Goal: Task Accomplishment & Management: Manage account settings

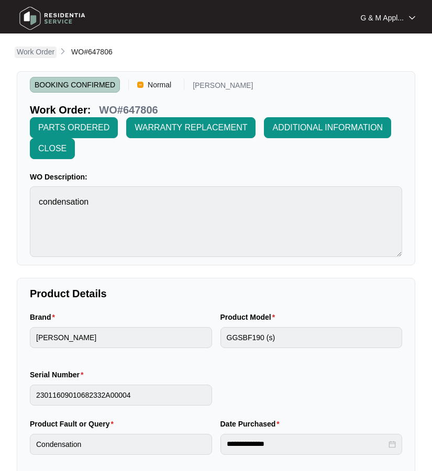
click at [41, 54] on p "Work Order" at bounding box center [36, 52] width 38 height 10
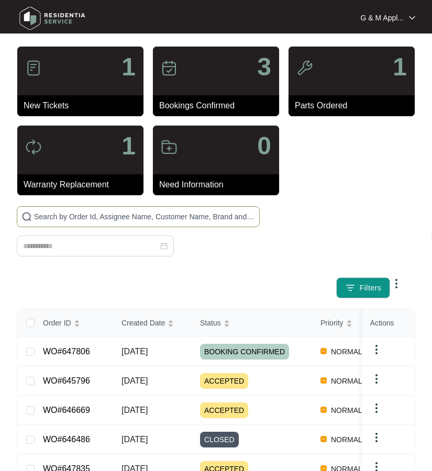
drag, startPoint x: 69, startPoint y: 220, endPoint x: 284, endPoint y: 181, distance: 218.7
click at [69, 219] on input "text" at bounding box center [144, 217] width 221 height 12
type input "646669"
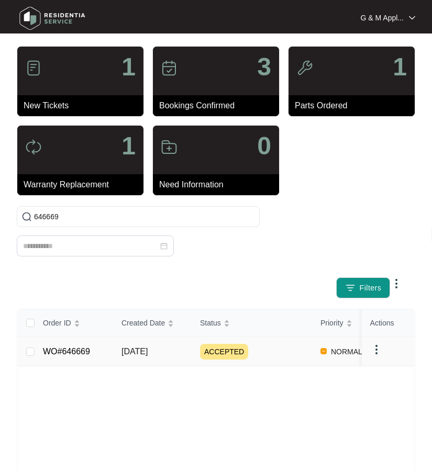
click at [62, 353] on link "WO#646669" at bounding box center [66, 351] width 47 height 9
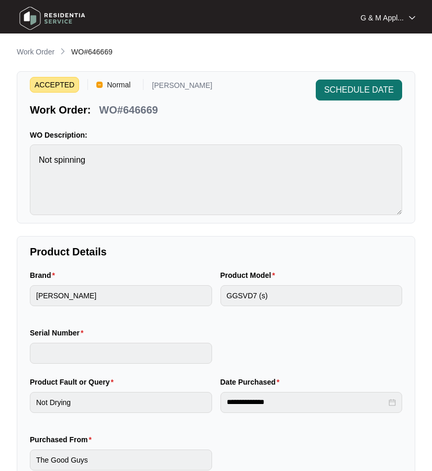
click at [353, 92] on span "SCHEDULE DATE" at bounding box center [359, 90] width 70 height 13
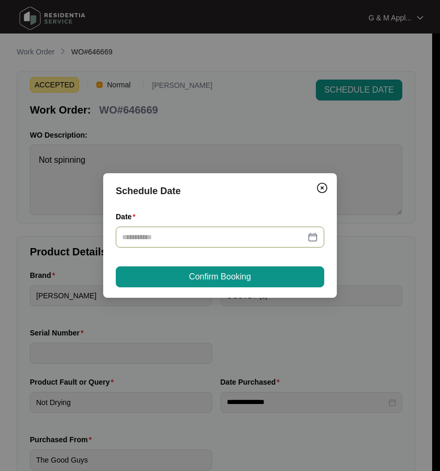
click at [311, 231] on div at bounding box center [220, 237] width 196 height 12
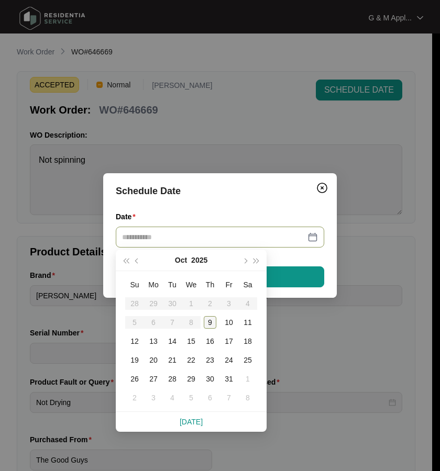
type input "**********"
click at [155, 342] on div "13" at bounding box center [153, 341] width 13 height 13
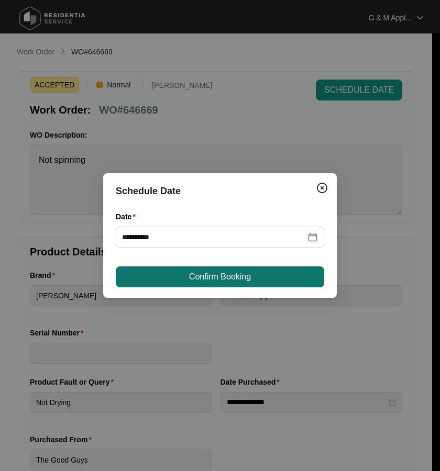
click at [205, 279] on span "Confirm Booking" at bounding box center [220, 277] width 62 height 13
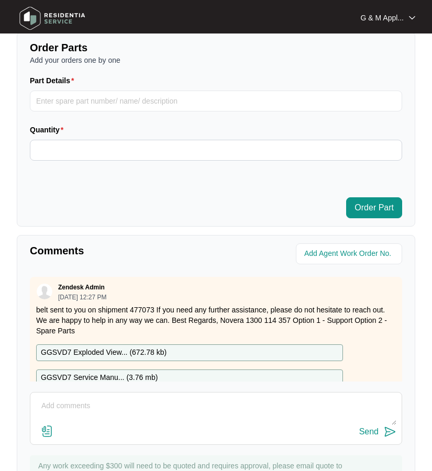
scroll to position [628, 0]
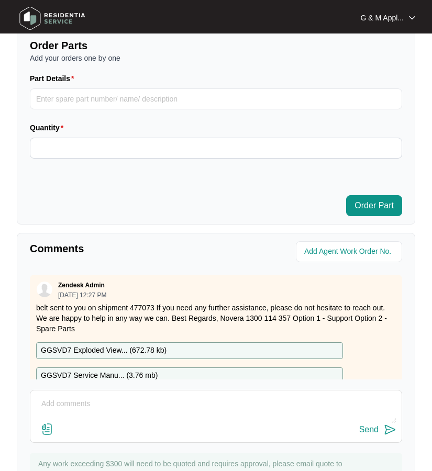
click at [82, 408] on textarea at bounding box center [216, 409] width 361 height 27
type textarea "Hi Team, the customer's repair date is booked for [DATE]. Kind regards, [PERSON…"
click at [387, 428] on img at bounding box center [390, 429] width 13 height 13
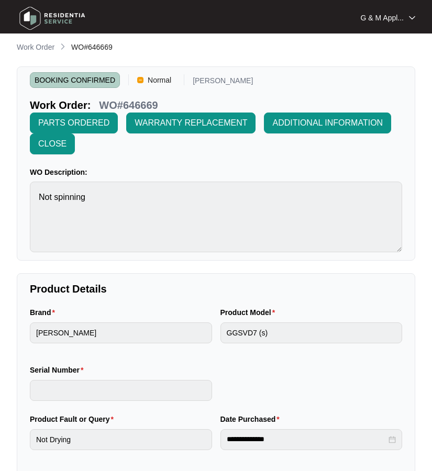
scroll to position [0, 0]
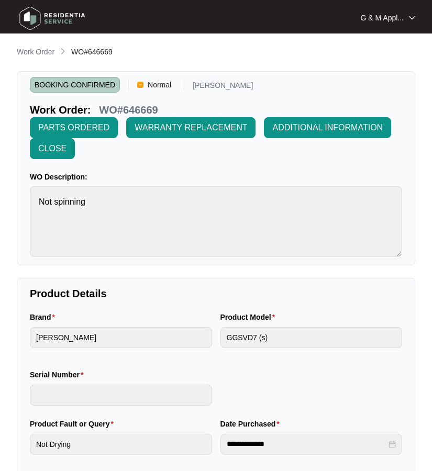
drag, startPoint x: 39, startPoint y: 54, endPoint x: 2, endPoint y: 67, distance: 39.2
click at [39, 54] on p "Work Order" at bounding box center [36, 52] width 38 height 10
